Goal: Information Seeking & Learning: Learn about a topic

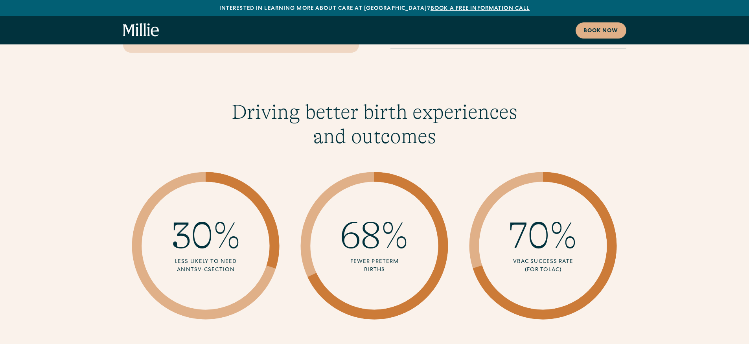
scroll to position [1832, 0]
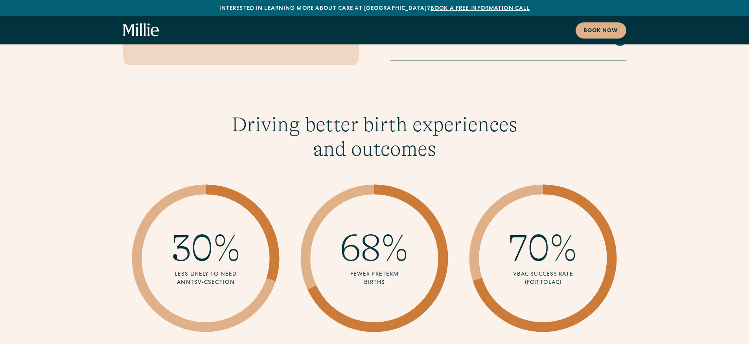
click at [532, 227] on span "70%" at bounding box center [543, 248] width 68 height 43
drag, startPoint x: 524, startPoint y: 239, endPoint x: 565, endPoint y: 252, distance: 43.5
click at [565, 252] on div "70% VBAC success rate (for TOLAC)" at bounding box center [543, 258] width 98 height 98
copy div "VBAC success rate (for TOLAC)"
click at [733, 221] on div "Driving better birth experiences and outcomes 30% Less likely to need an NTSV-C…" at bounding box center [374, 224] width 749 height 224
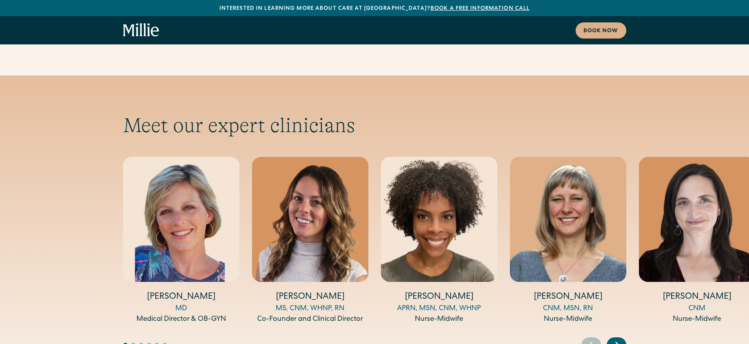
scroll to position [2543, 0]
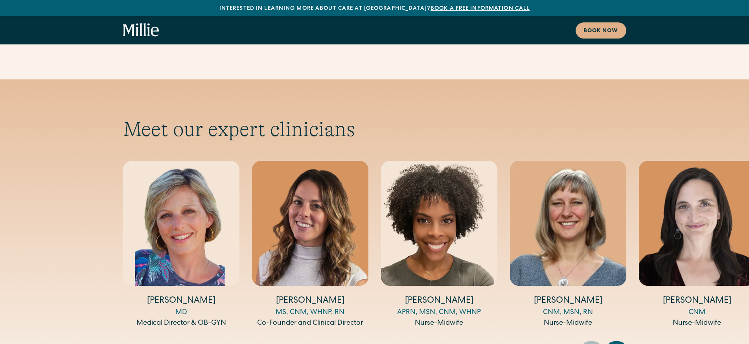
click at [621, 343] on icon "Next slide" at bounding box center [617, 349] width 12 height 12
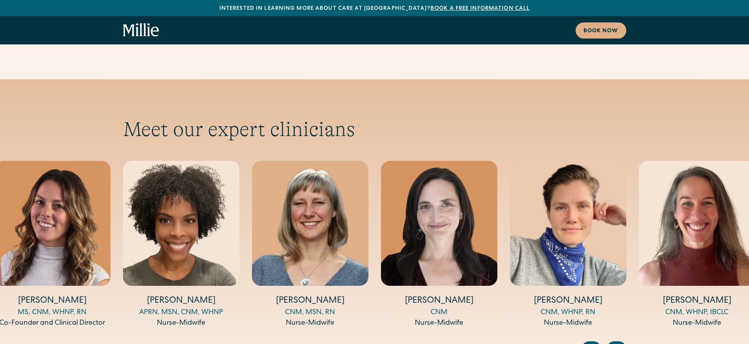
click at [621, 343] on icon "Next slide" at bounding box center [617, 349] width 12 height 12
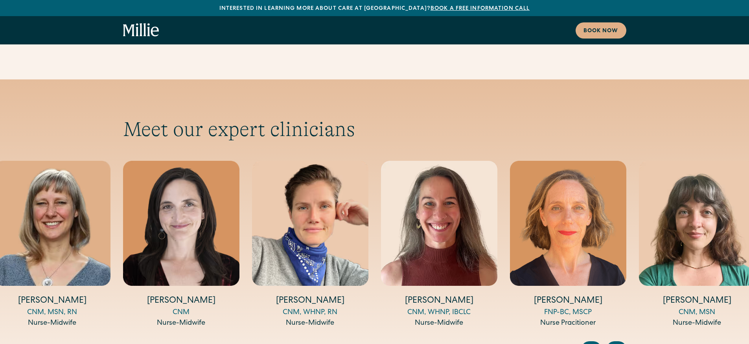
click at [621, 343] on icon "Next slide" at bounding box center [617, 349] width 12 height 12
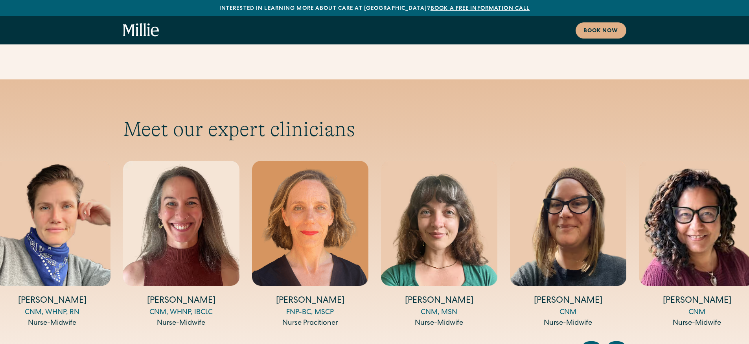
click at [621, 343] on icon "Next slide" at bounding box center [617, 349] width 12 height 12
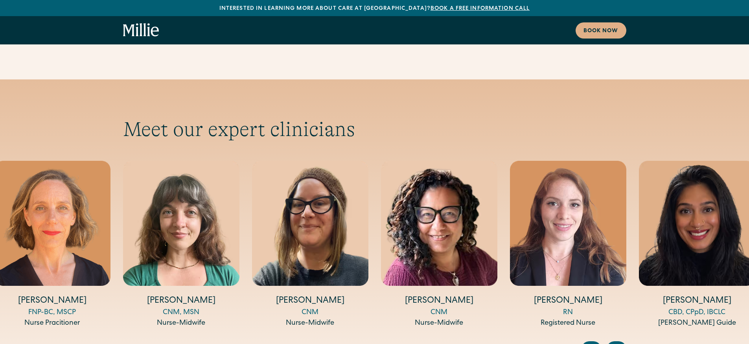
click at [621, 343] on icon "Next slide" at bounding box center [617, 349] width 12 height 12
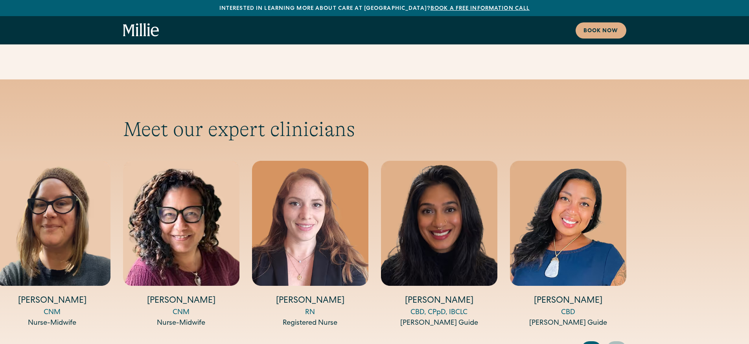
click at [621, 343] on icon "Next slide" at bounding box center [617, 349] width 12 height 12
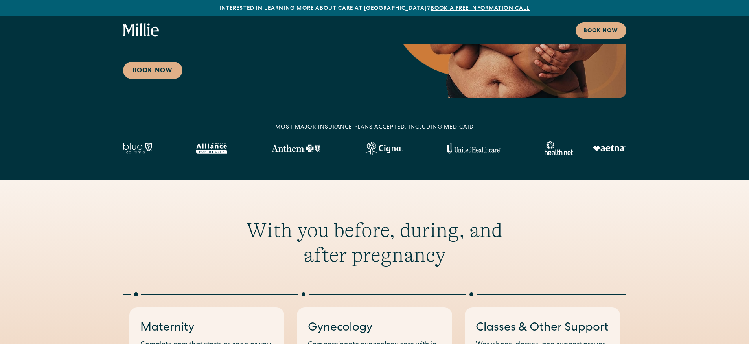
scroll to position [0, 0]
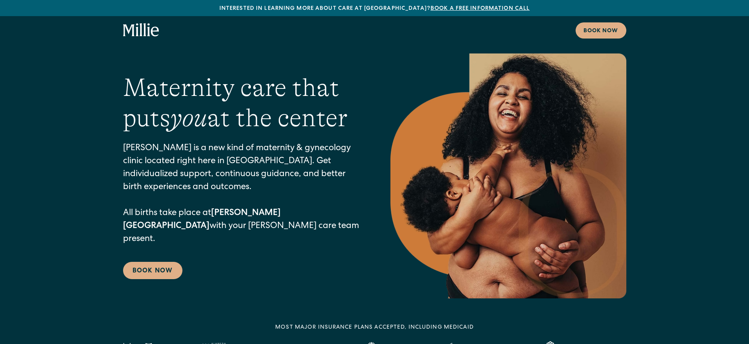
click at [148, 30] on icon "home" at bounding box center [148, 29] width 3 height 13
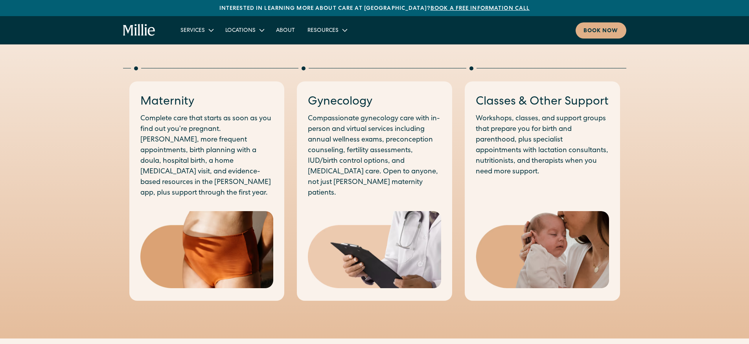
scroll to position [385, 0]
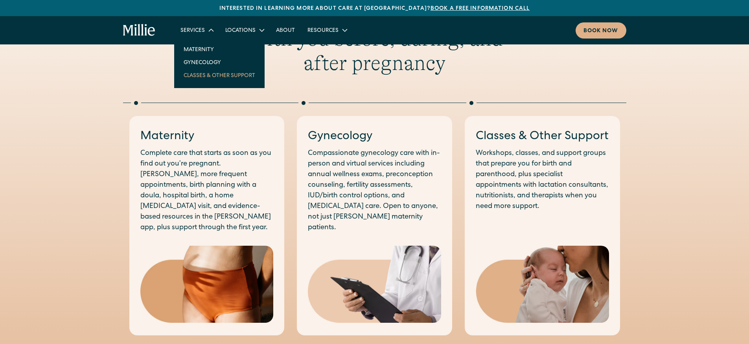
click at [203, 76] on link "Classes & Other Support" at bounding box center [219, 75] width 84 height 13
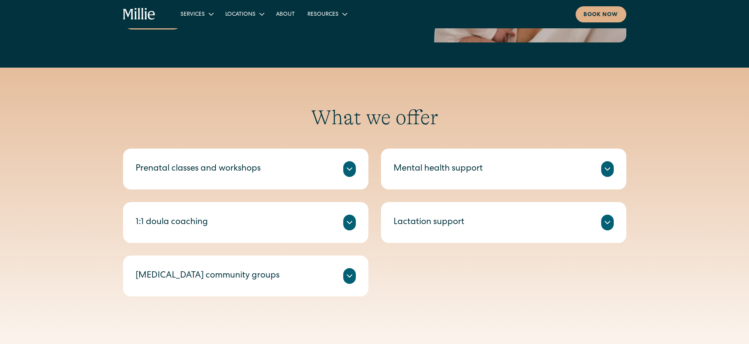
scroll to position [326, 0]
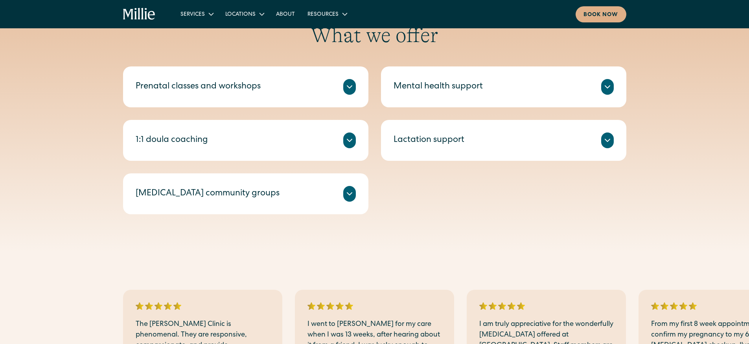
click at [346, 83] on icon at bounding box center [349, 86] width 9 height 9
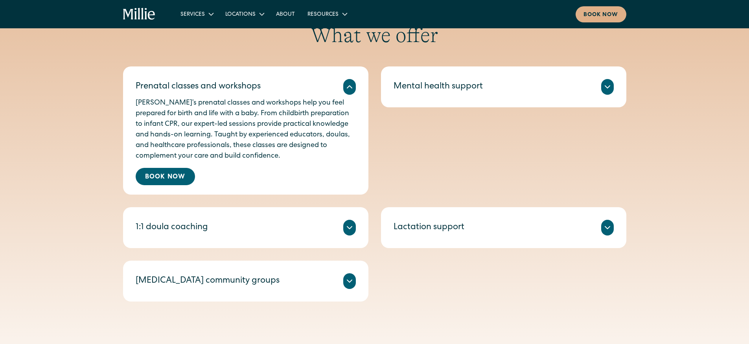
click at [347, 84] on icon at bounding box center [349, 86] width 9 height 9
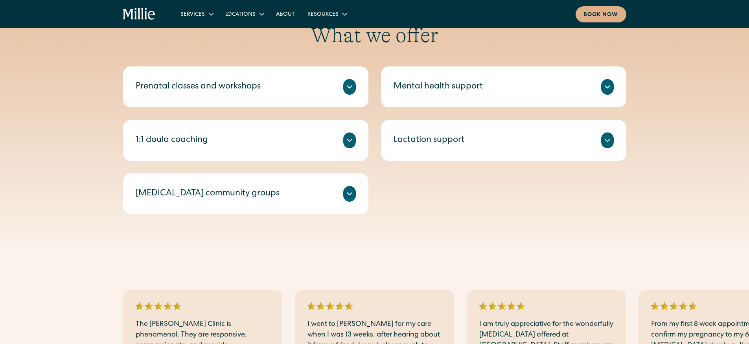
click at [610, 140] on icon at bounding box center [607, 140] width 9 height 9
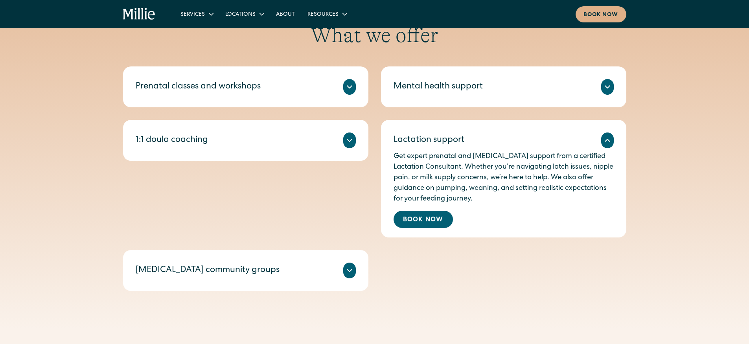
click at [607, 85] on icon at bounding box center [607, 86] width 9 height 9
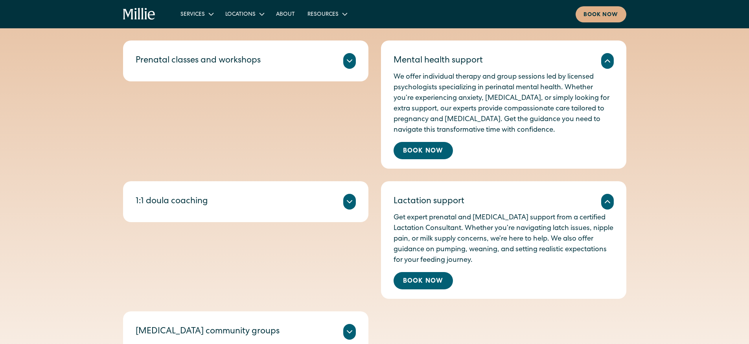
scroll to position [429, 0]
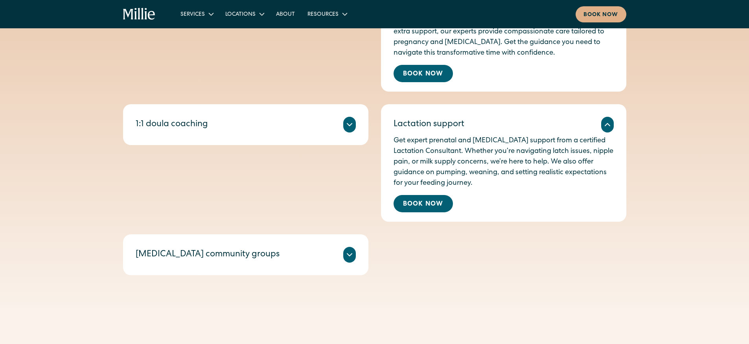
click at [349, 259] on icon at bounding box center [349, 254] width 9 height 9
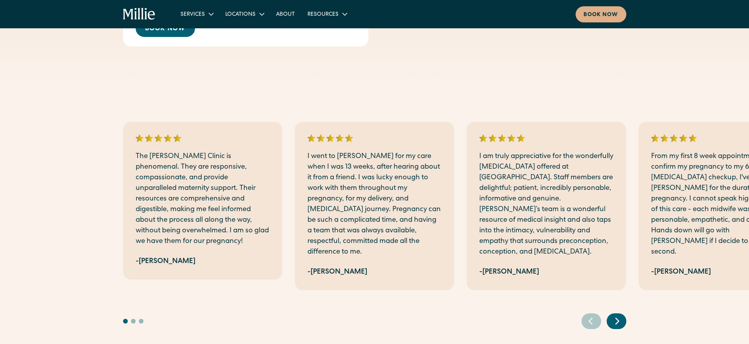
scroll to position [817, 0]
